Goal: Navigation & Orientation: Find specific page/section

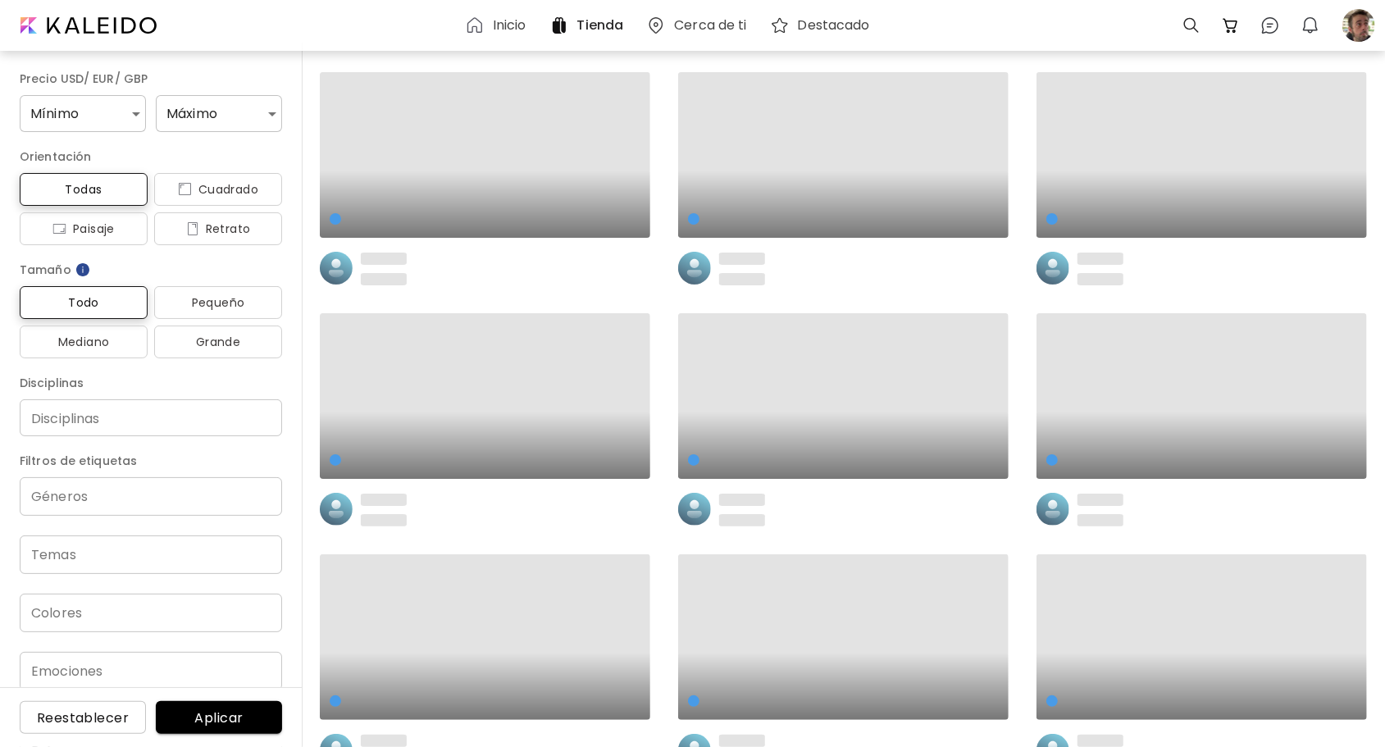
click at [503, 23] on h6 "Inicio" at bounding box center [510, 25] width 34 height 13
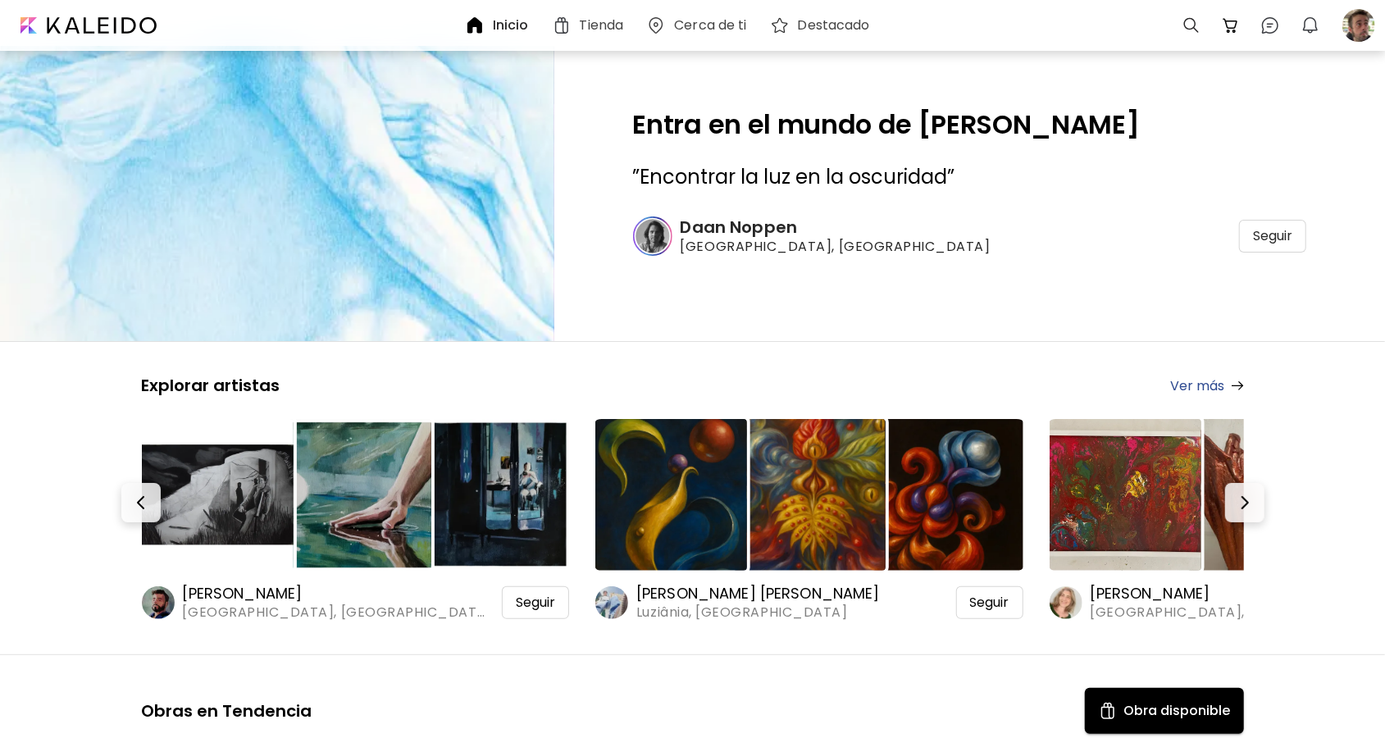
click at [215, 590] on h6 "[PERSON_NAME]" at bounding box center [336, 594] width 307 height 20
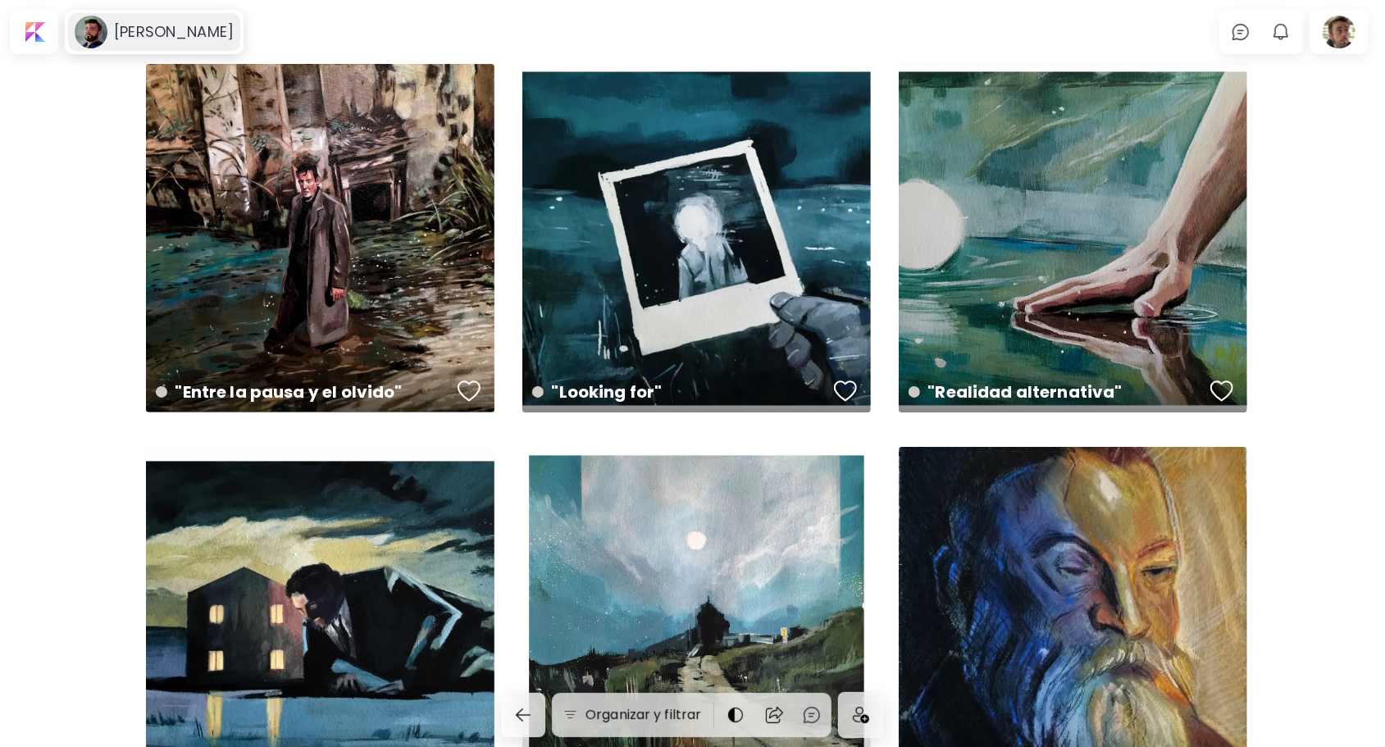
click at [149, 20] on div "[PERSON_NAME]" at bounding box center [154, 32] width 172 height 38
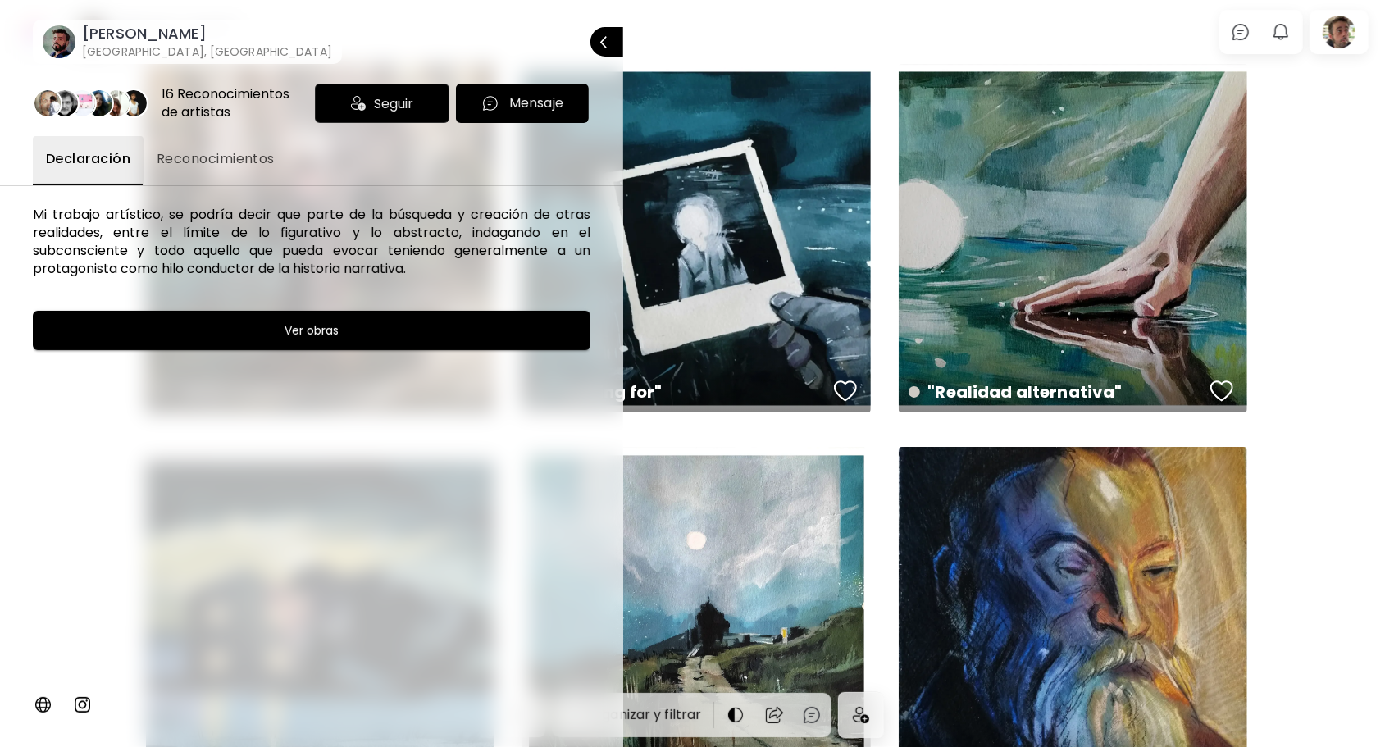
click at [83, 699] on img at bounding box center [82, 705] width 20 height 20
